Goal: Information Seeking & Learning: Learn about a topic

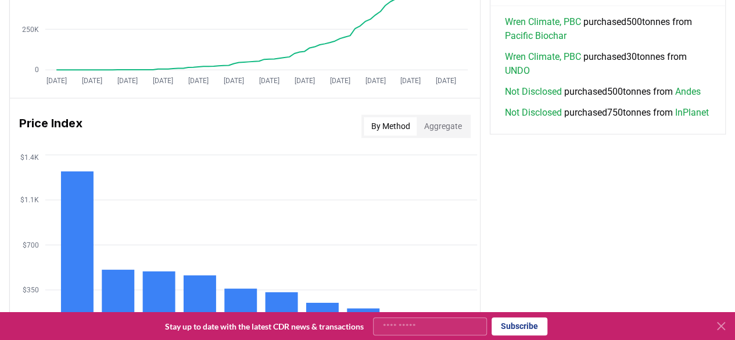
scroll to position [872, 0]
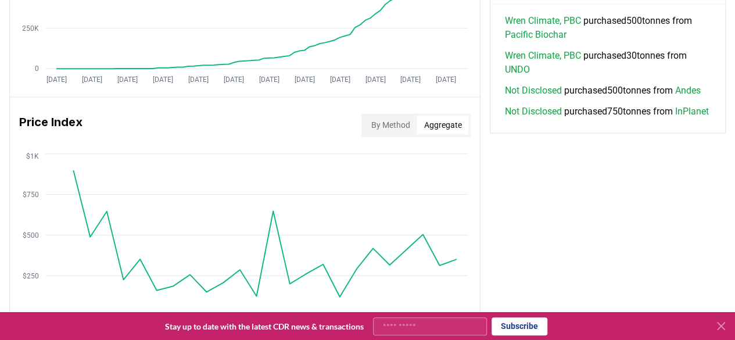
click at [440, 124] on button "Aggregate" at bounding box center [443, 125] width 52 height 19
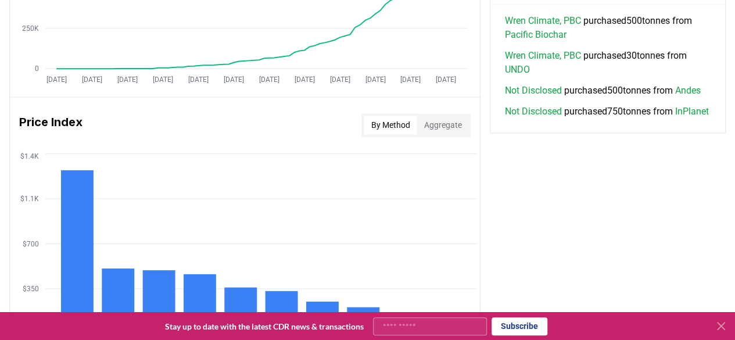
click at [385, 124] on button "By Method" at bounding box center [390, 125] width 53 height 19
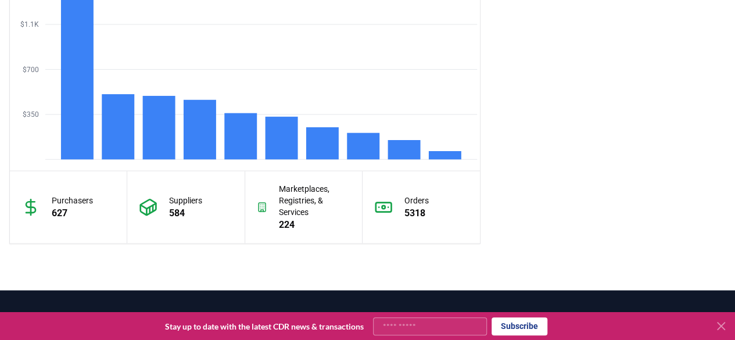
scroll to position [988, 0]
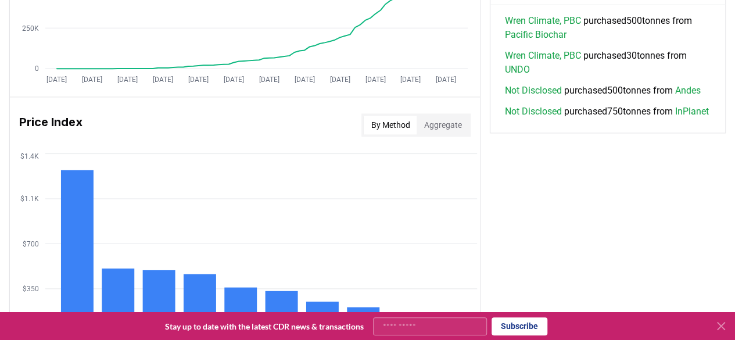
drag, startPoint x: 437, startPoint y: 125, endPoint x: 424, endPoint y: 135, distance: 16.2
click at [437, 125] on button "Aggregate" at bounding box center [443, 125] width 52 height 19
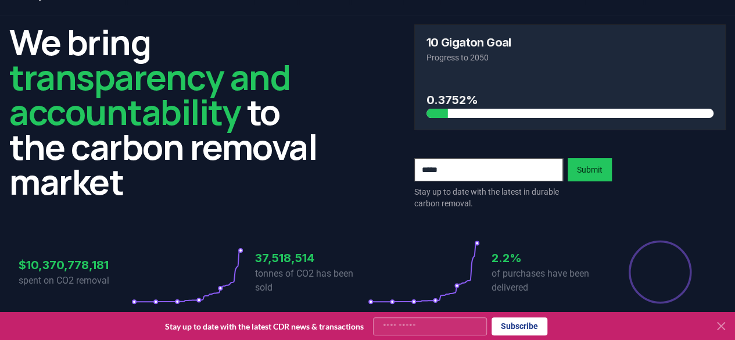
scroll to position [0, 0]
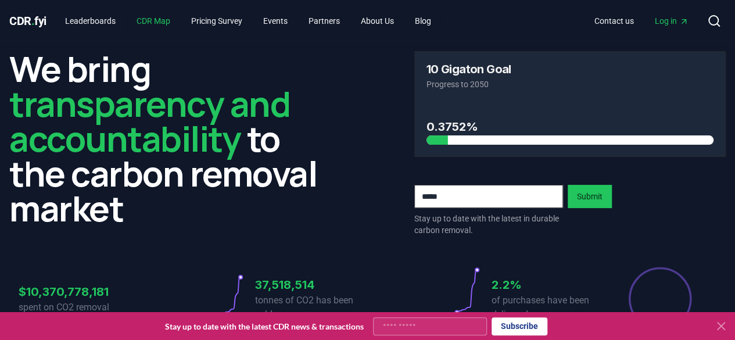
click at [173, 11] on link "CDR Map" at bounding box center [153, 20] width 52 height 21
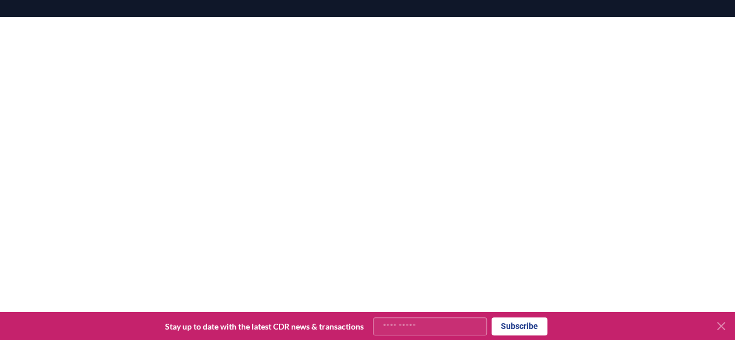
scroll to position [191, 0]
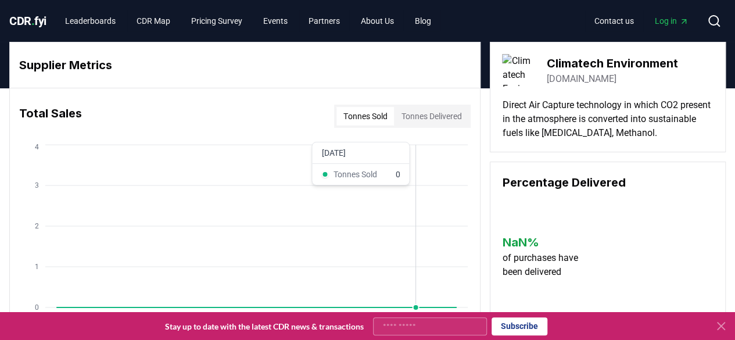
scroll to position [58, 0]
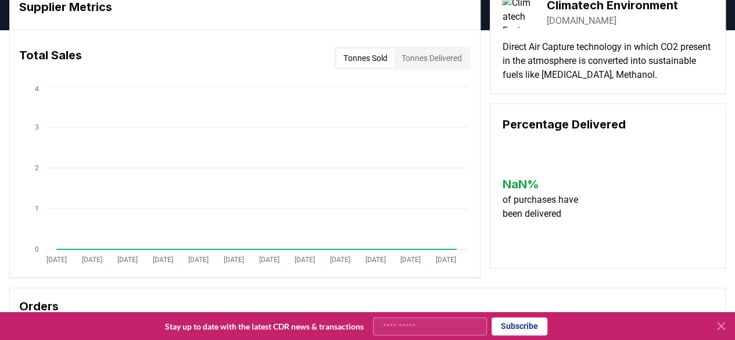
click at [459, 48] on div "Tonnes Sold Tonnes Delivered" at bounding box center [402, 57] width 137 height 23
click at [459, 51] on button "Tonnes Delivered" at bounding box center [431, 58] width 74 height 19
click at [459, 56] on button "Tonnes Delivered" at bounding box center [431, 58] width 74 height 19
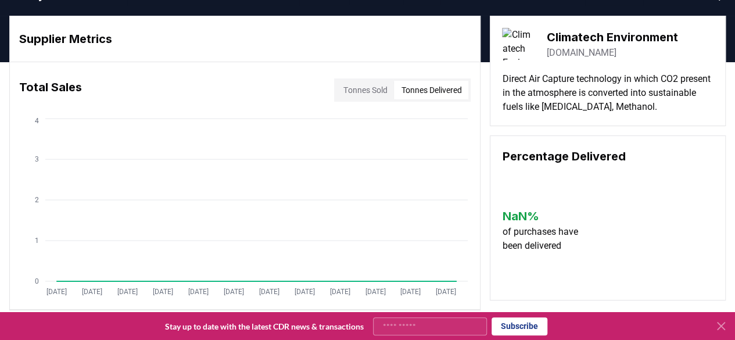
scroll to position [0, 0]
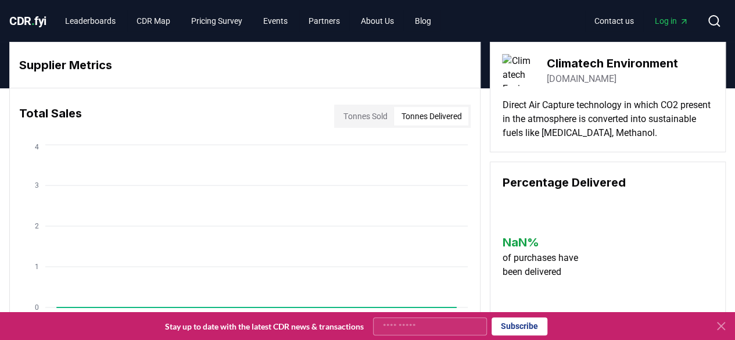
click at [563, 58] on h3 "Climatech Environment" at bounding box center [611, 63] width 131 height 17
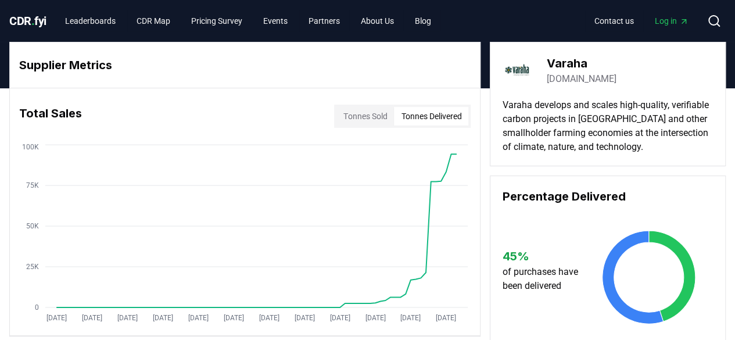
click at [436, 120] on button "Tonnes Delivered" at bounding box center [431, 116] width 74 height 19
click at [414, 101] on div "Total Sales Tonnes Sold Tonnes Delivered" at bounding box center [245, 116] width 470 height 42
click at [416, 114] on button "Tonnes Delivered" at bounding box center [431, 116] width 74 height 19
click at [371, 120] on button "Tonnes Sold" at bounding box center [365, 116] width 58 height 19
click at [394, 118] on button "Tonnes Delivered" at bounding box center [431, 116] width 74 height 19
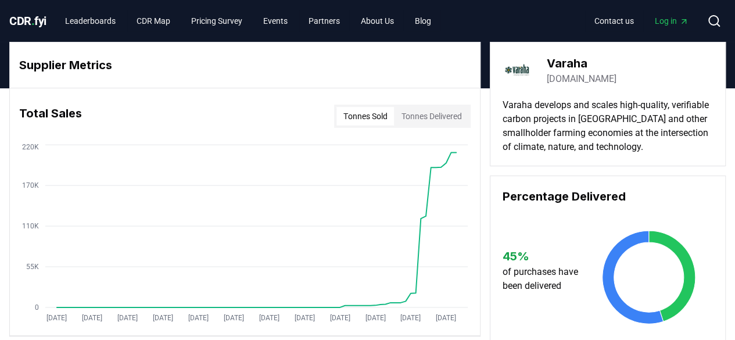
click at [356, 120] on button "Tonnes Sold" at bounding box center [365, 116] width 58 height 19
click at [394, 117] on button "Tonnes Delivered" at bounding box center [431, 116] width 74 height 19
click at [366, 106] on div "Tonnes Sold Tonnes Delivered" at bounding box center [402, 116] width 137 height 23
drag, startPoint x: 368, startPoint y: 111, endPoint x: 400, endPoint y: 127, distance: 35.9
click at [368, 111] on button "Tonnes Sold" at bounding box center [365, 116] width 58 height 19
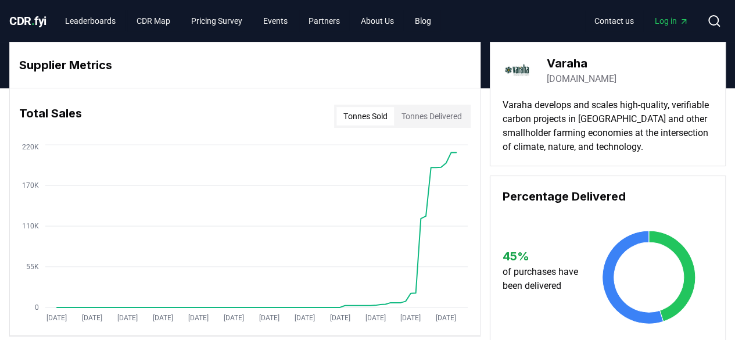
click at [444, 119] on button "Tonnes Delivered" at bounding box center [431, 116] width 74 height 19
click at [372, 118] on button "Tonnes Sold" at bounding box center [365, 116] width 58 height 19
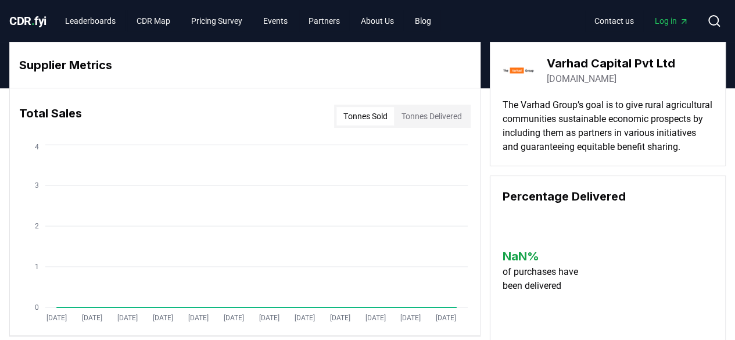
click at [429, 107] on button "Tonnes Delivered" at bounding box center [431, 116] width 74 height 19
click at [358, 117] on button "Tonnes Sold" at bounding box center [365, 116] width 58 height 19
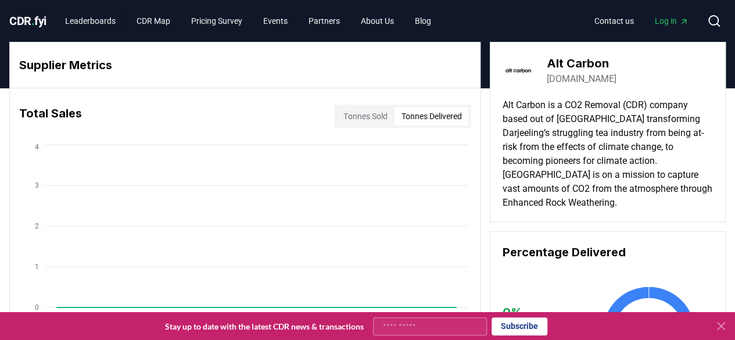
click at [431, 107] on button "Tonnes Delivered" at bounding box center [431, 116] width 74 height 19
click at [353, 117] on button "Tonnes Sold" at bounding box center [365, 116] width 58 height 19
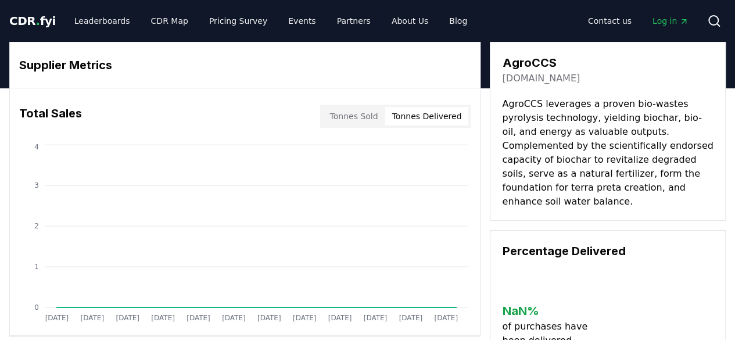
click at [399, 121] on button "Tonnes Delivered" at bounding box center [427, 116] width 84 height 19
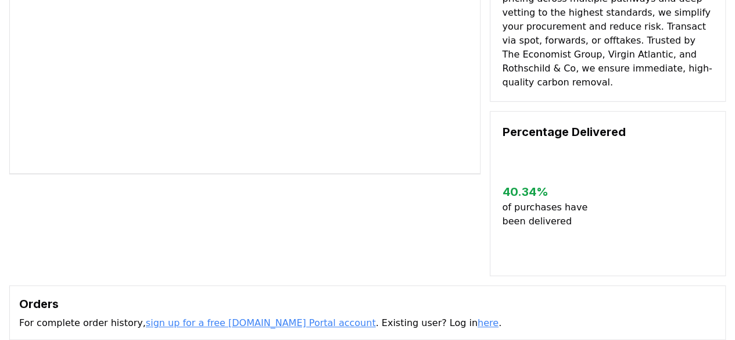
scroll to position [291, 0]
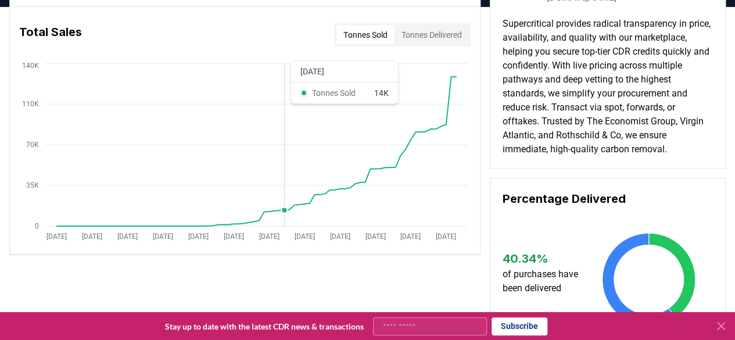
scroll to position [58, 0]
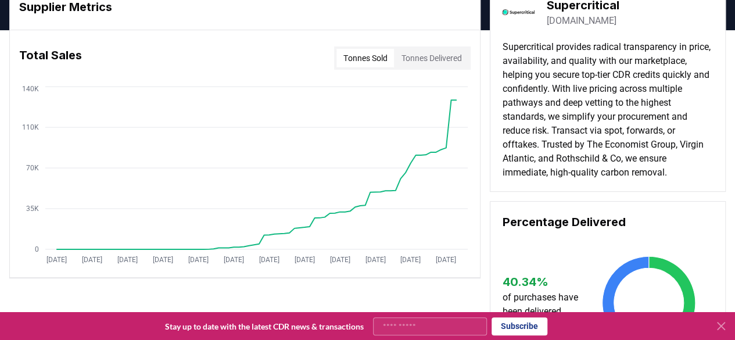
click at [459, 62] on button "Tonnes Delivered" at bounding box center [431, 58] width 74 height 19
click at [383, 49] on button "Tonnes Sold" at bounding box center [365, 58] width 58 height 19
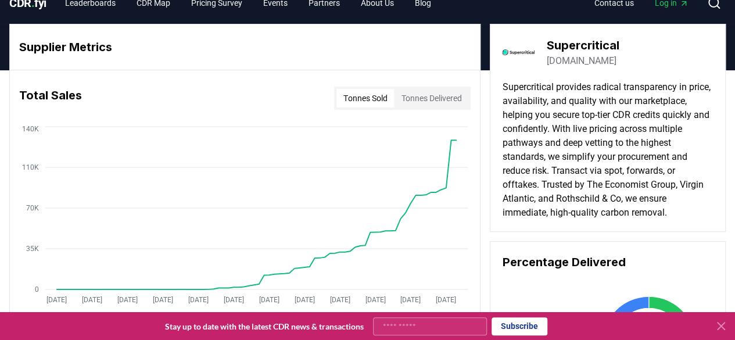
scroll to position [0, 0]
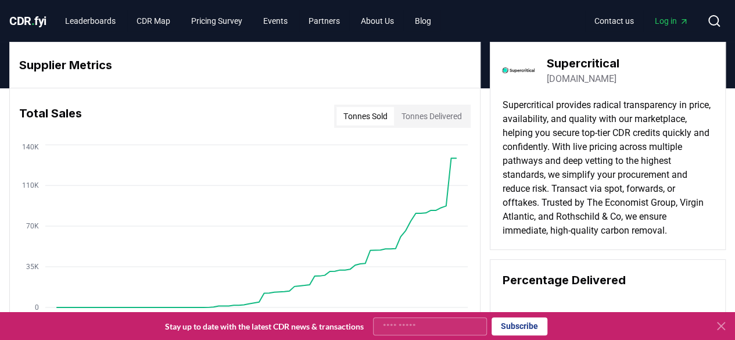
click at [414, 118] on button "Tonnes Delivered" at bounding box center [431, 116] width 74 height 19
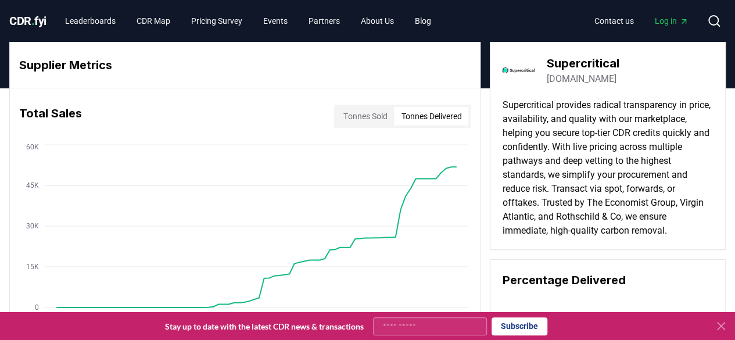
click at [347, 114] on button "Tonnes Sold" at bounding box center [365, 116] width 58 height 19
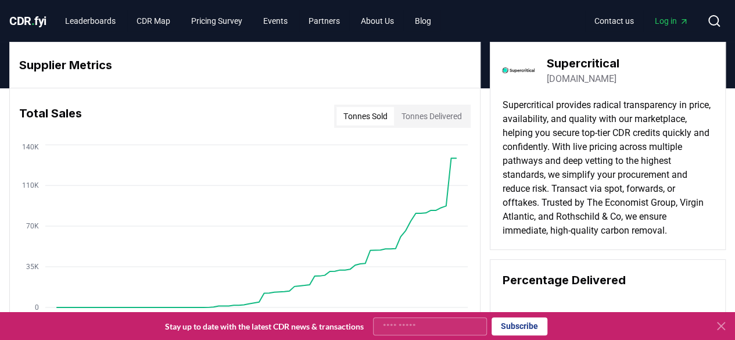
click at [581, 81] on link "[DOMAIN_NAME]" at bounding box center [581, 79] width 70 height 14
